Goal: Find specific page/section: Find specific page/section

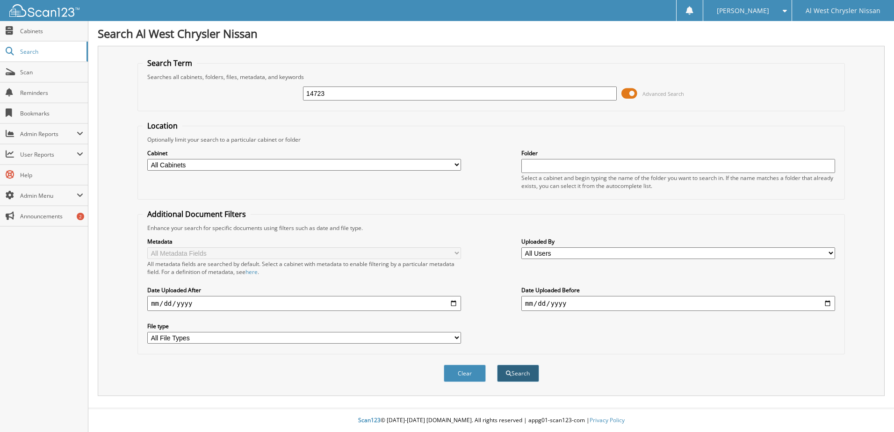
type input "14723"
click at [511, 371] on button "Search" at bounding box center [518, 373] width 42 height 17
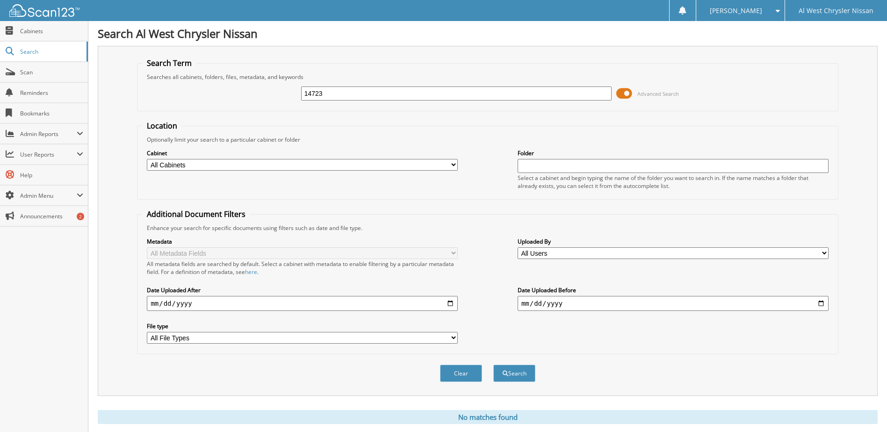
click at [417, 100] on input "14723" at bounding box center [456, 93] width 311 height 14
click at [504, 371] on span "submit" at bounding box center [506, 374] width 6 height 6
click at [38, 29] on span "Cabinets" at bounding box center [51, 31] width 63 height 8
